Goal: Use online tool/utility: Utilize a website feature to perform a specific function

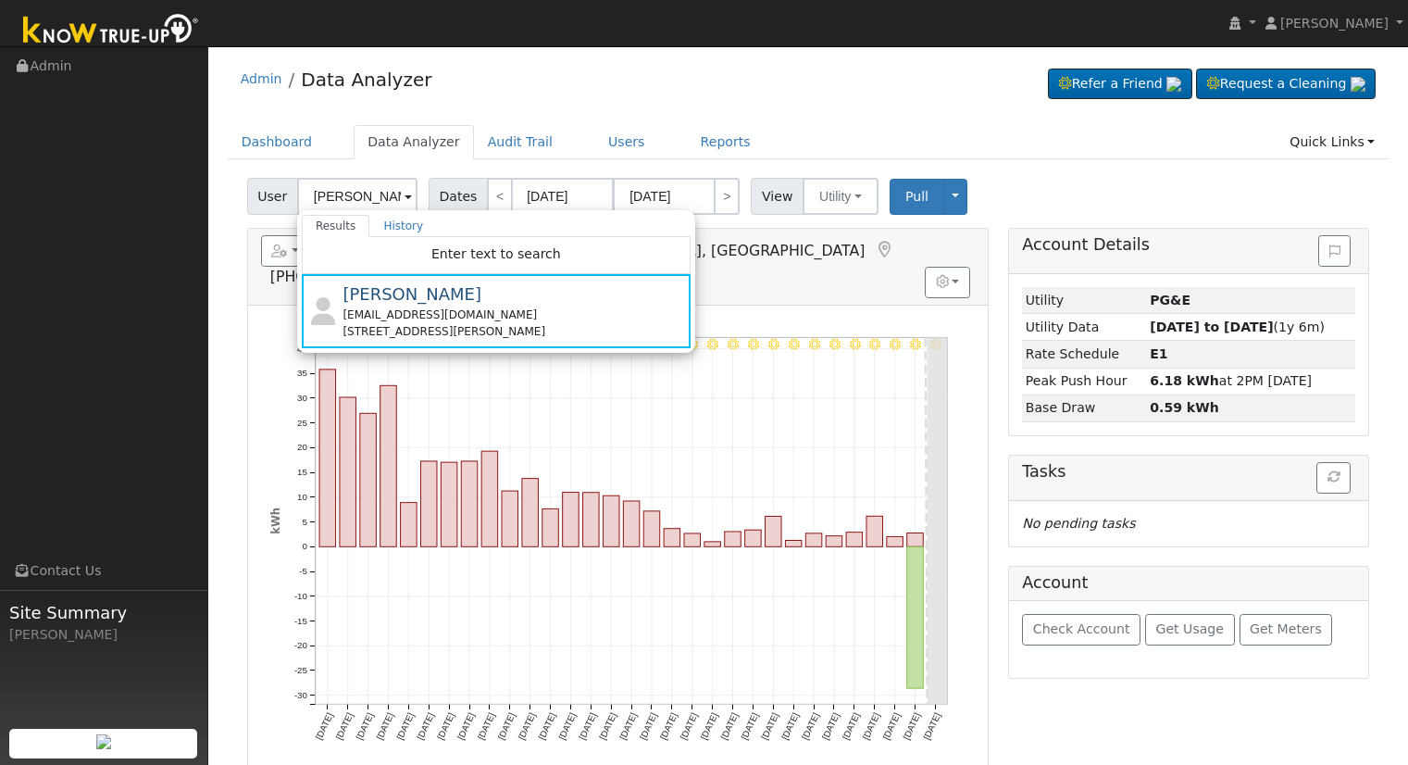
click at [396, 184] on input "[PERSON_NAME]" at bounding box center [357, 196] width 120 height 37
click at [394, 186] on input "[PERSON_NAME]" at bounding box center [357, 196] width 120 height 37
type input "[PERSON_NAME]"
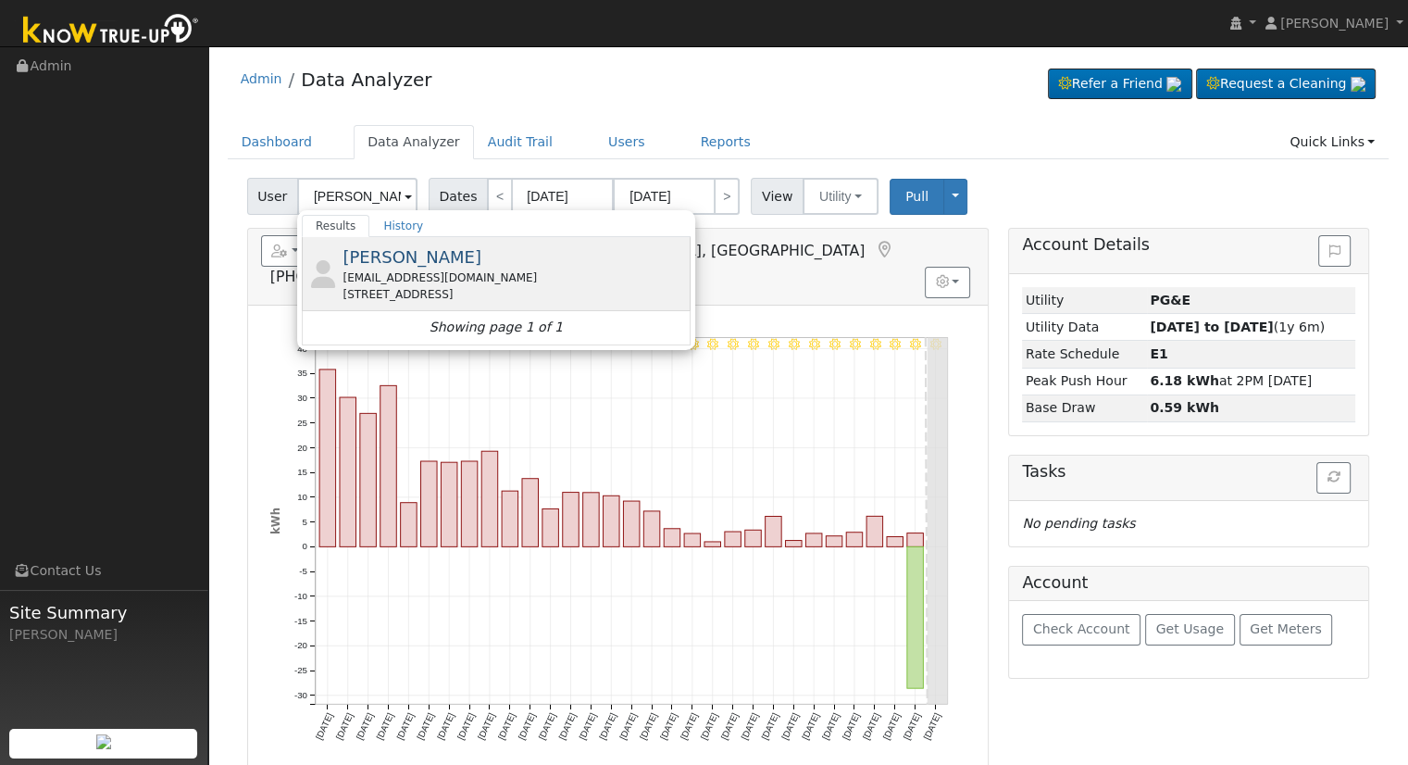
click at [464, 264] on div "[PERSON_NAME] [EMAIL_ADDRESS][DOMAIN_NAME] [STREET_ADDRESS]" at bounding box center [515, 273] width 344 height 58
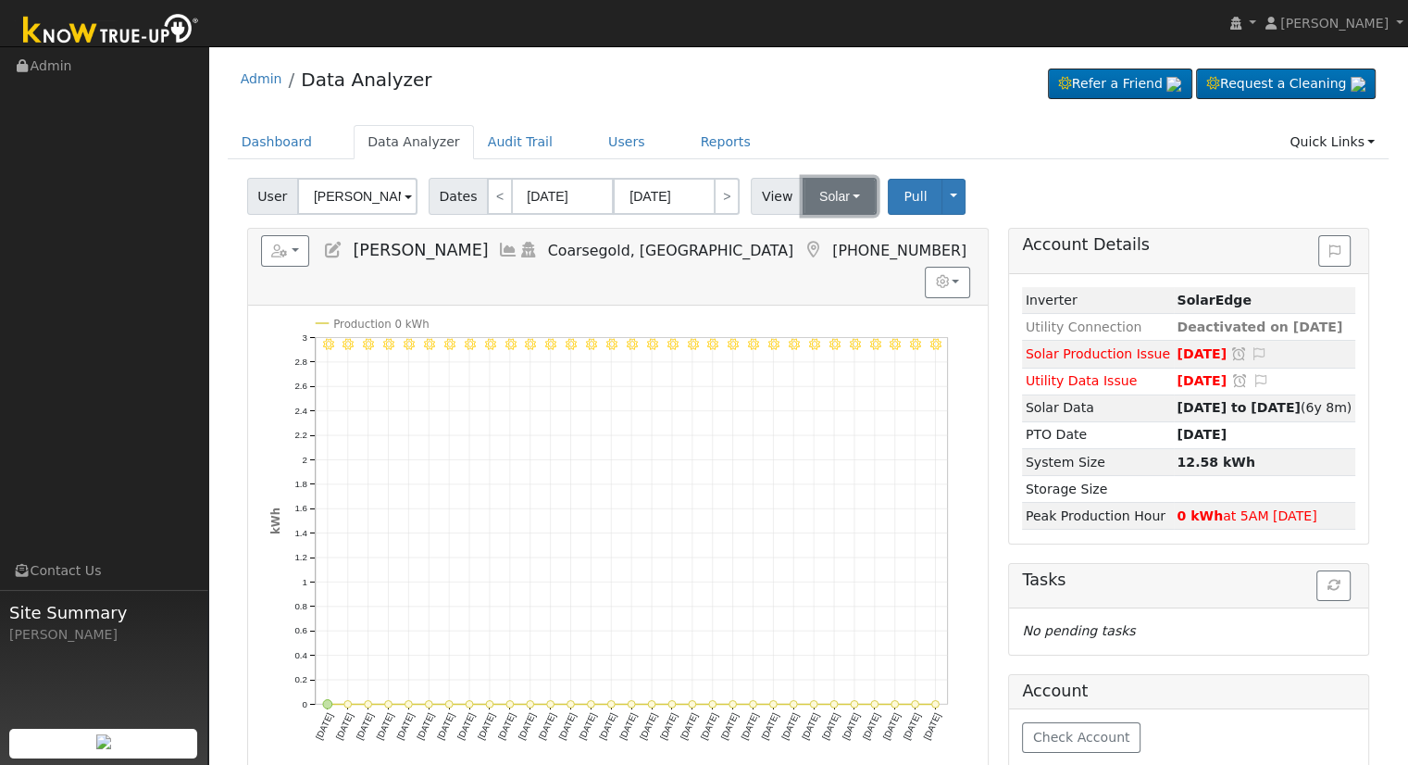
click at [838, 194] on button "Solar" at bounding box center [840, 196] width 74 height 37
click at [845, 242] on link "Utility" at bounding box center [863, 237] width 129 height 26
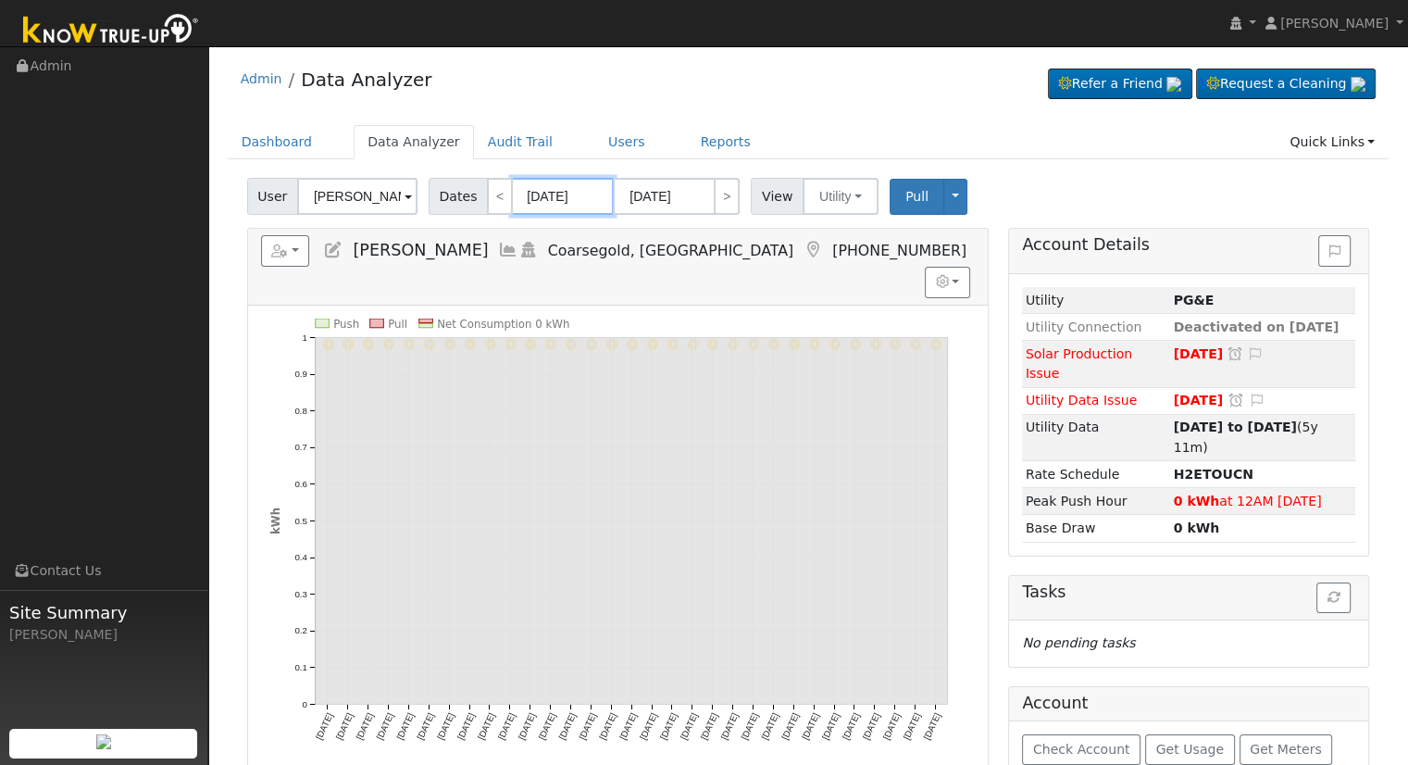
click at [549, 201] on input "[DATE]" at bounding box center [563, 196] width 102 height 37
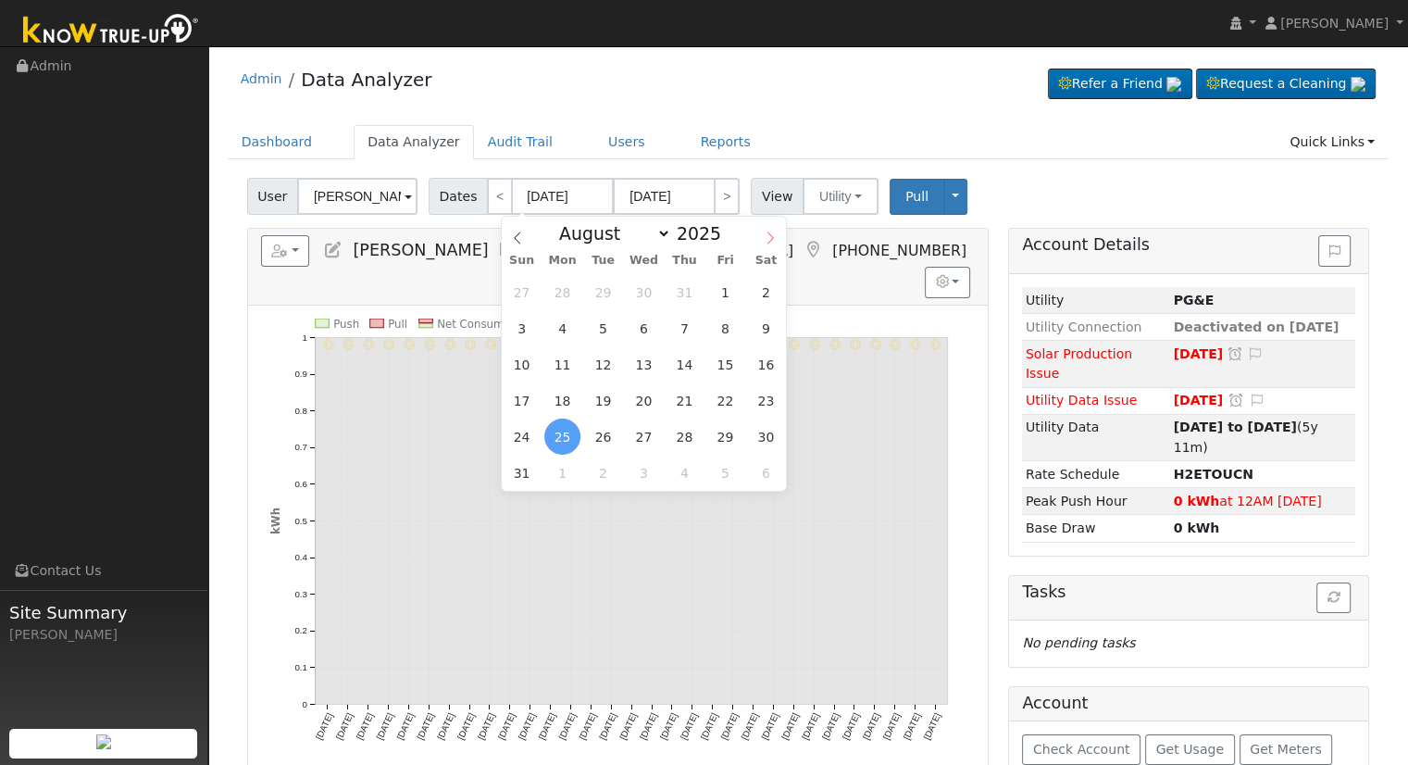
click at [765, 239] on icon at bounding box center [770, 237] width 13 height 13
select select "8"
click at [699, 328] on span "11" at bounding box center [685, 328] width 36 height 36
type input "[DATE]"
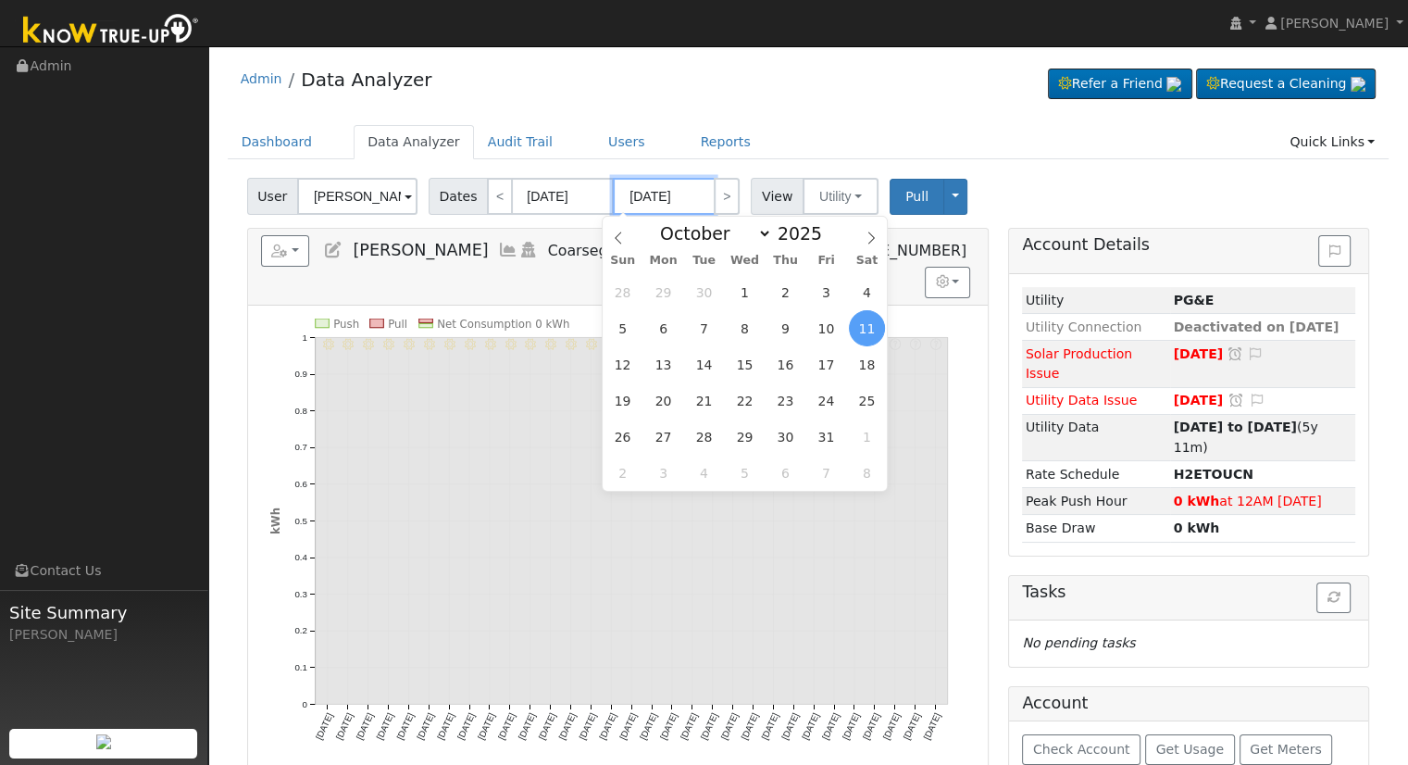
click at [643, 200] on input "[DATE]" at bounding box center [664, 196] width 102 height 37
click at [618, 238] on icon at bounding box center [618, 237] width 13 height 13
select select "8"
drag, startPoint x: 795, startPoint y: 401, endPoint x: 776, endPoint y: 379, distance: 29.5
click at [795, 402] on span "25" at bounding box center [786, 400] width 36 height 36
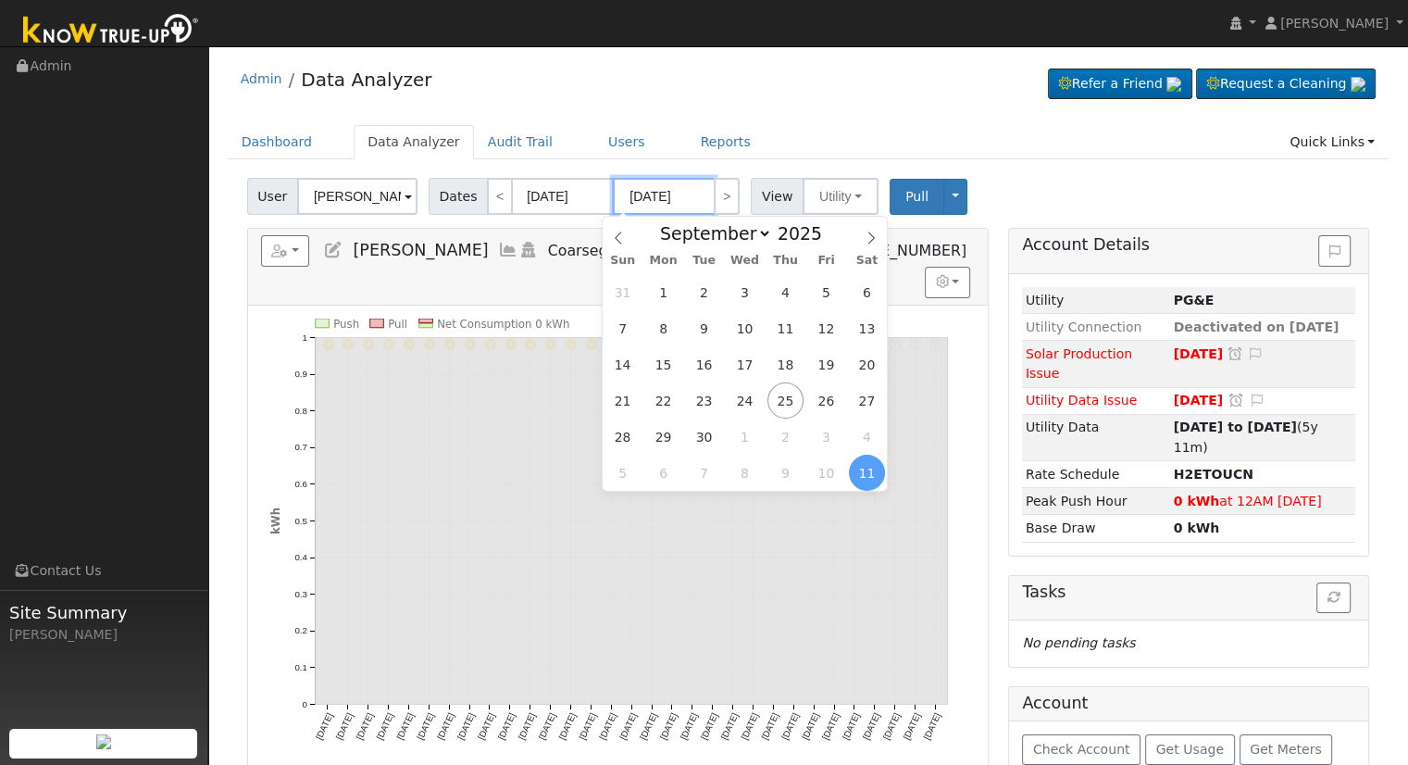
type input "[DATE]"
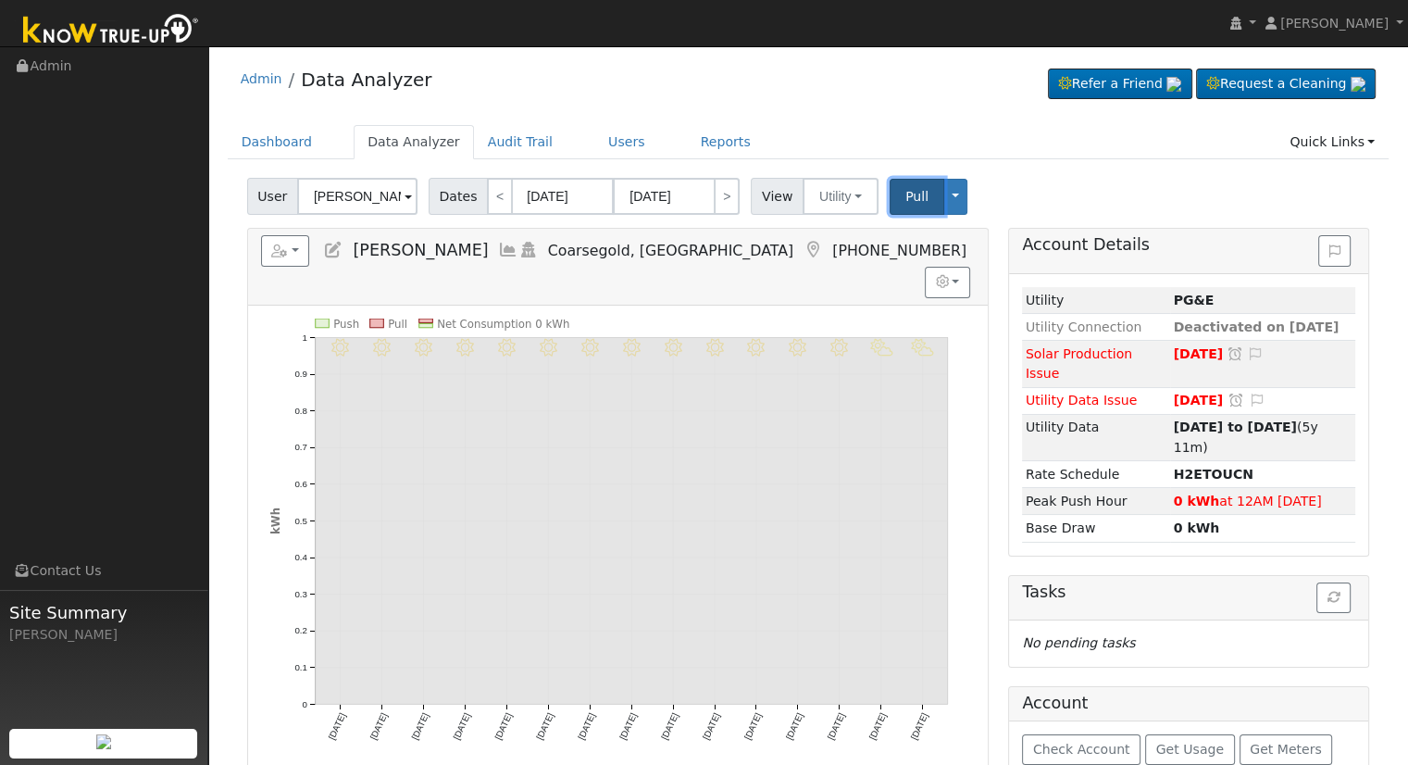
click at [906, 190] on span "Pull" at bounding box center [917, 196] width 23 height 15
